Goal: Task Accomplishment & Management: Complete application form

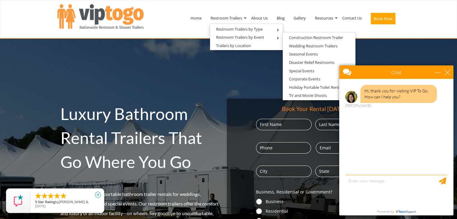
click at [96, 195] on icon "close" at bounding box center [98, 195] width 6 height 6
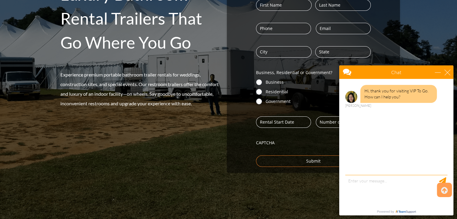
scroll to position [120, 0]
click at [446, 73] on div "close" at bounding box center [447, 72] width 6 height 6
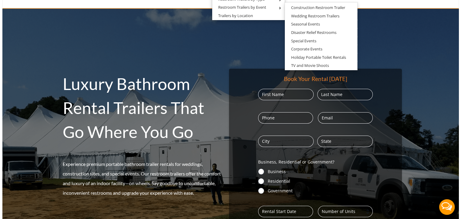
scroll to position [0, 0]
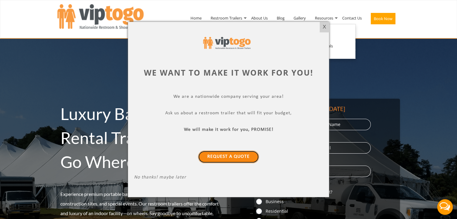
click at [215, 156] on link "Request a Quote" at bounding box center [228, 157] width 61 height 13
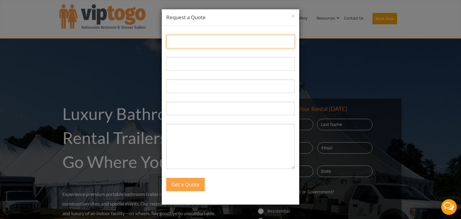
click at [183, 40] on input "Name:" at bounding box center [230, 42] width 129 height 14
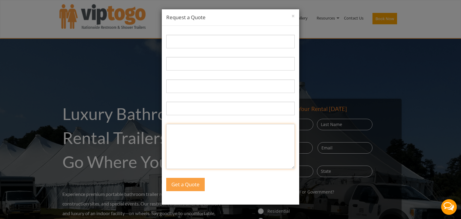
paste textarea "WGP Inc. is requesting a quote for the rental of three (3) 5,000-gallon gray wa…"
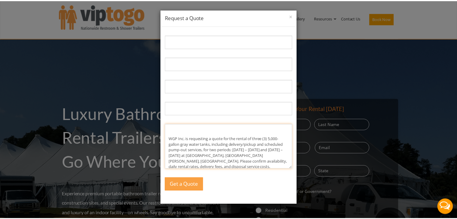
scroll to position [1, 0]
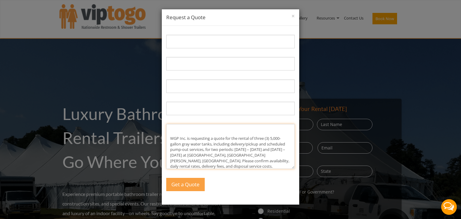
click at [174, 131] on textarea "WGP Inc. is requesting a quote for the rental of three (3) 5,000-gallon gray wa…" at bounding box center [230, 146] width 129 height 45
click at [237, 155] on textarea "WGP Inc. is requesting a quote for the rental of three (3) 5,000-gallon gray wa…" at bounding box center [230, 146] width 129 height 45
click at [168, 165] on textarea "WGP Inc. is requesting a quote for the rental of three (3) 5,000-gallon gray wa…" at bounding box center [230, 146] width 129 height 45
type textarea "WGP Inc. is requesting a quote for the rental of three (3) 5,000-gallon gray wa…"
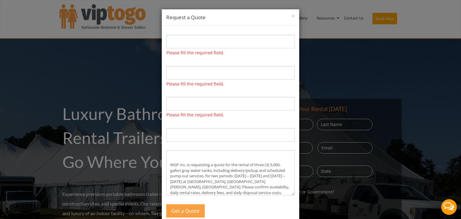
click at [208, 34] on div "Name: Please fill the required field. Email: Please fill the required field. Ph…" at bounding box center [231, 128] width 138 height 205
click at [205, 40] on input "Name:" at bounding box center [230, 42] width 129 height 14
drag, startPoint x: 172, startPoint y: 55, endPoint x: 234, endPoint y: 53, distance: 62.2
click at [234, 53] on span "Please fill the required field." at bounding box center [230, 52] width 129 height 9
click at [175, 10] on div "× Request a Quote" at bounding box center [231, 17] width 138 height 17
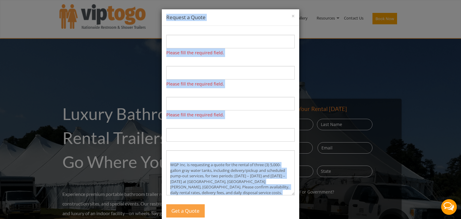
drag, startPoint x: 165, startPoint y: 24, endPoint x: 232, endPoint y: 136, distance: 131.0
click at [219, 181] on div "× Request a Quote Please fill the required field. Please fill the required fiel…" at bounding box center [231, 120] width 138 height 223
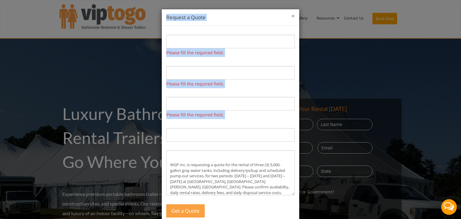
click at [292, 16] on button "×" at bounding box center [293, 16] width 3 height 6
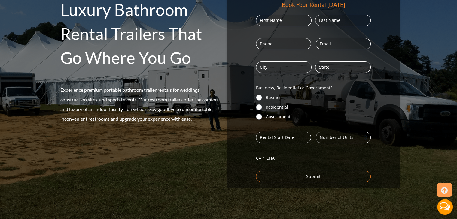
scroll to position [120, 0]
